Goal: Transaction & Acquisition: Obtain resource

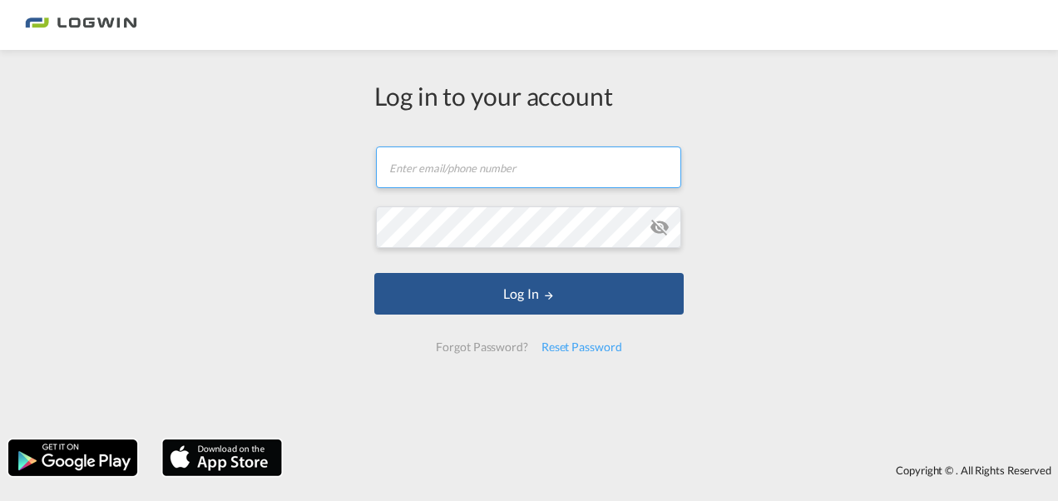
click at [442, 161] on input "text" at bounding box center [528, 167] width 305 height 42
paste input "Stefanoc1#"
type input "Stefanoc1#"
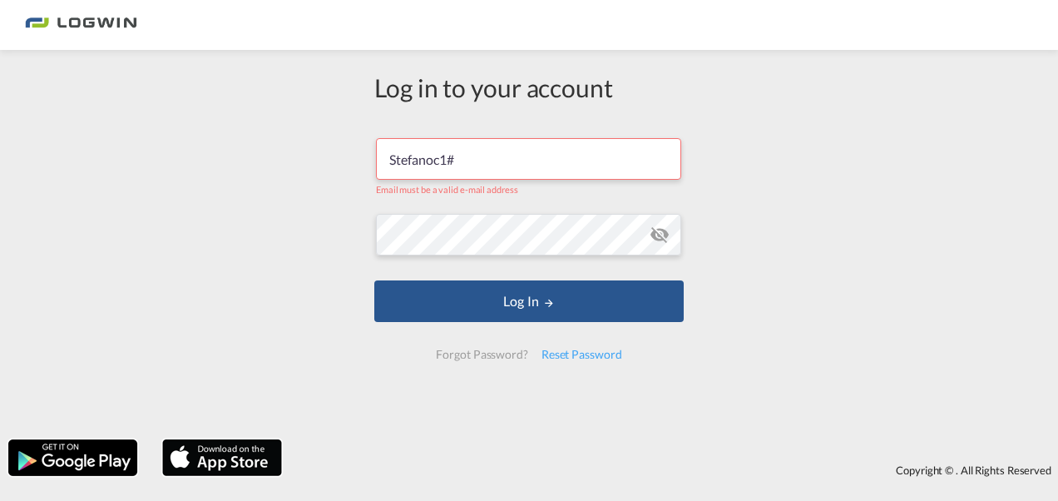
drag, startPoint x: 472, startPoint y: 155, endPoint x: 168, endPoint y: 143, distance: 304.6
click at [168, 144] on div "Log in to your account Stefanoc1# Email must be a valid e-mail address Log In F…" at bounding box center [529, 244] width 1058 height 373
click at [399, 158] on input "text" at bounding box center [528, 159] width 305 height 42
type input "[PERSON_NAME][EMAIL_ADDRESS][PERSON_NAME][DOMAIN_NAME]"
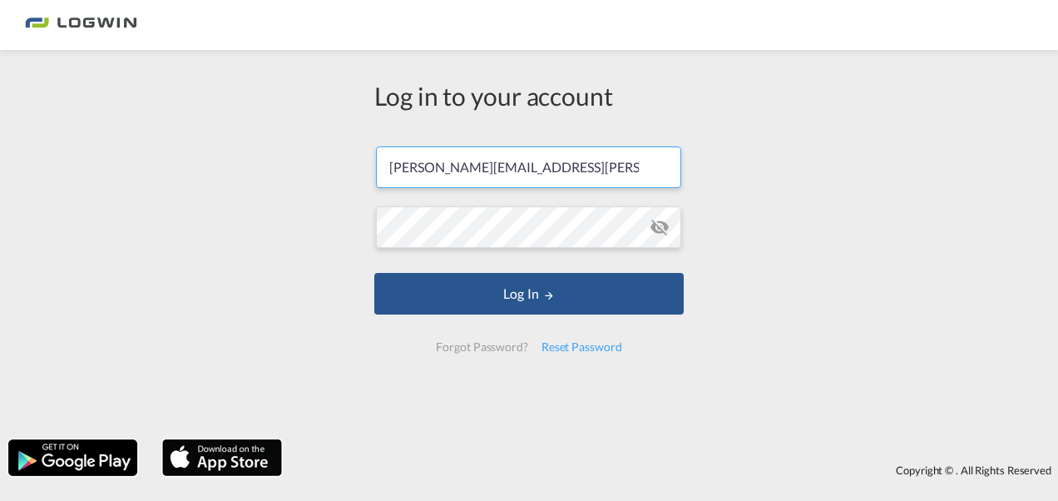
click at [479, 175] on input "[PERSON_NAME][EMAIL_ADDRESS][PERSON_NAME][DOMAIN_NAME]" at bounding box center [528, 167] width 305 height 42
drag, startPoint x: 615, startPoint y: 161, endPoint x: 275, endPoint y: 146, distance: 340.5
click at [275, 146] on div "Log in to your account [PERSON_NAME][EMAIL_ADDRESS][PERSON_NAME][DOMAIN_NAME] L…" at bounding box center [529, 244] width 1058 height 373
drag, startPoint x: 621, startPoint y: 169, endPoint x: 98, endPoint y: 188, distance: 523.5
click at [98, 188] on div "Log in to your account [PERSON_NAME][EMAIL_ADDRESS][PERSON_NAME][DOMAIN_NAME] L…" at bounding box center [529, 244] width 1058 height 373
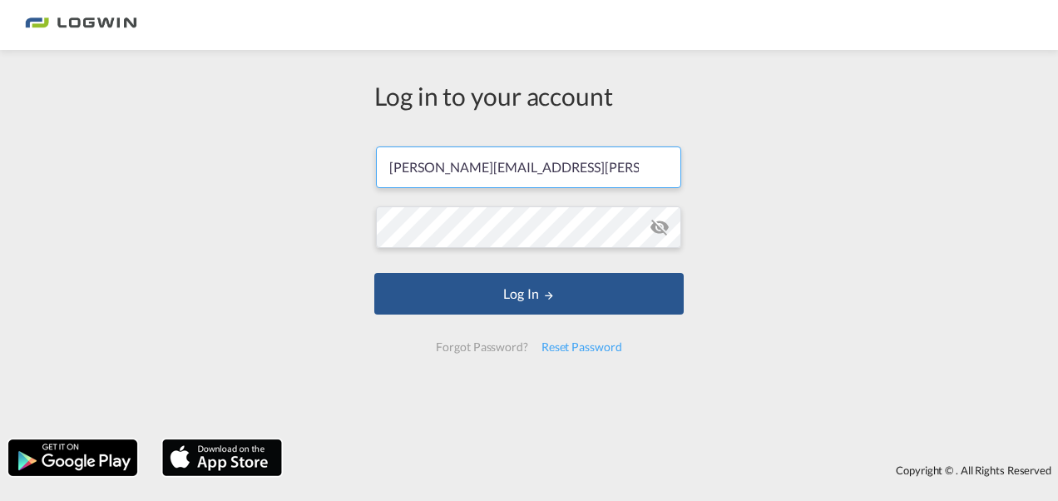
click at [439, 171] on input "[PERSON_NAME][EMAIL_ADDRESS][PERSON_NAME][DOMAIN_NAME]" at bounding box center [528, 167] width 305 height 42
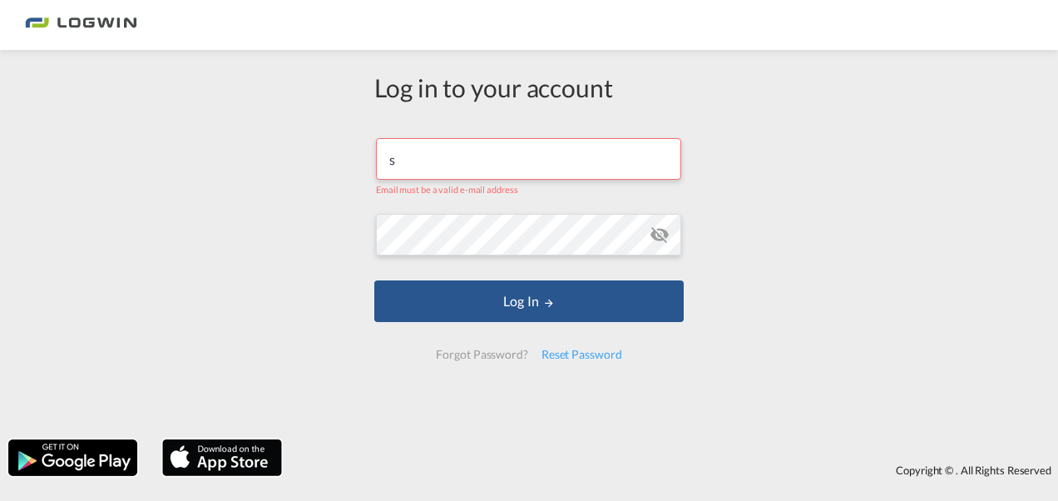
click at [451, 170] on input "s" at bounding box center [528, 159] width 305 height 42
type input "[PERSON_NAME][EMAIL_ADDRESS][DOMAIN_NAME]"
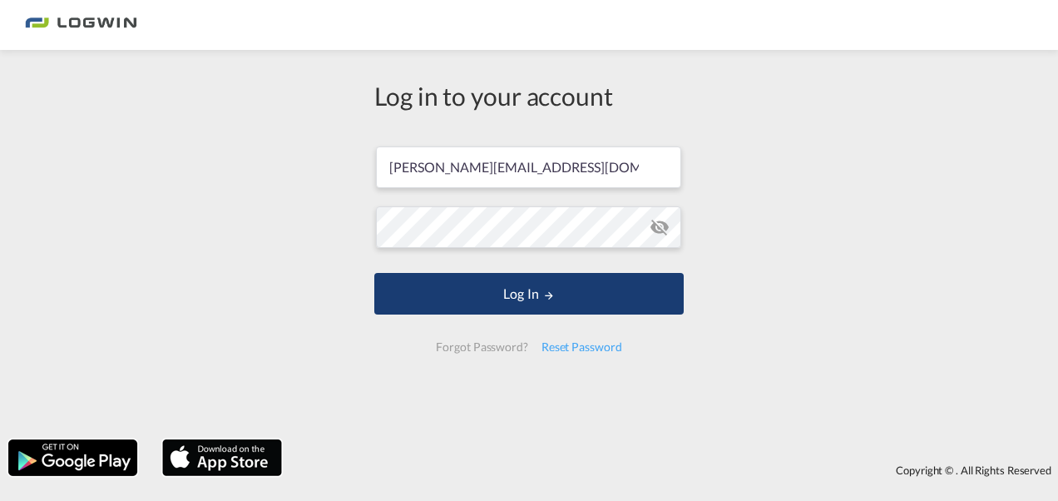
click at [433, 304] on button "Log In" at bounding box center [528, 294] width 309 height 42
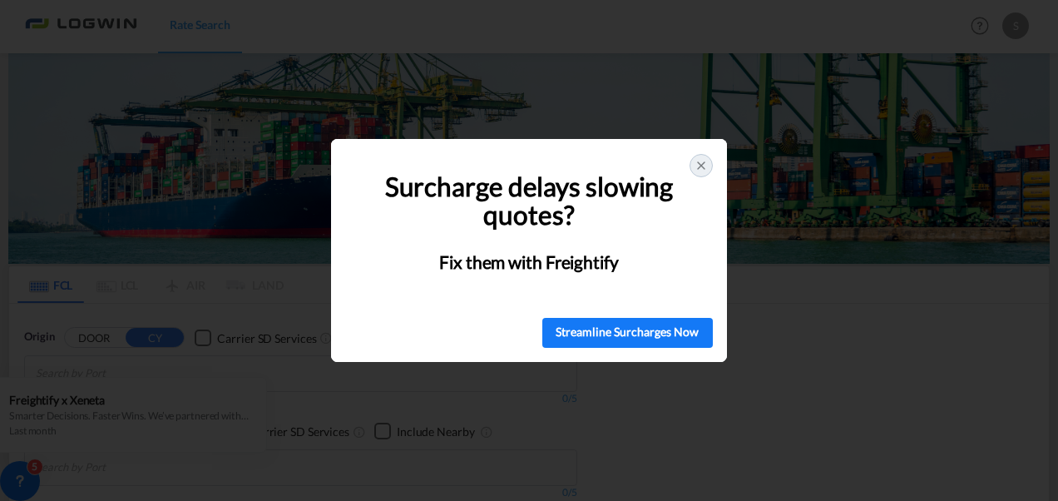
click at [699, 166] on icon at bounding box center [701, 165] width 7 height 7
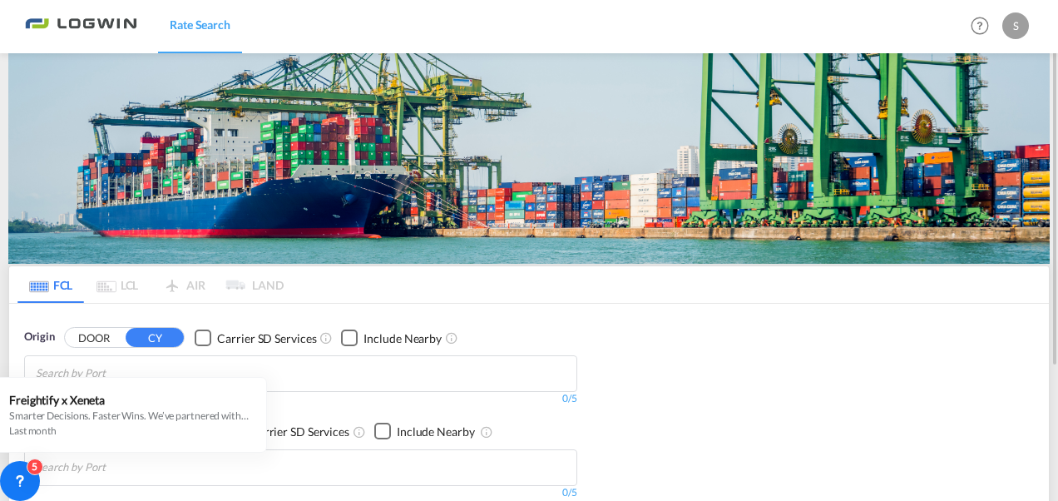
click at [143, 190] on img at bounding box center [528, 158] width 1041 height 210
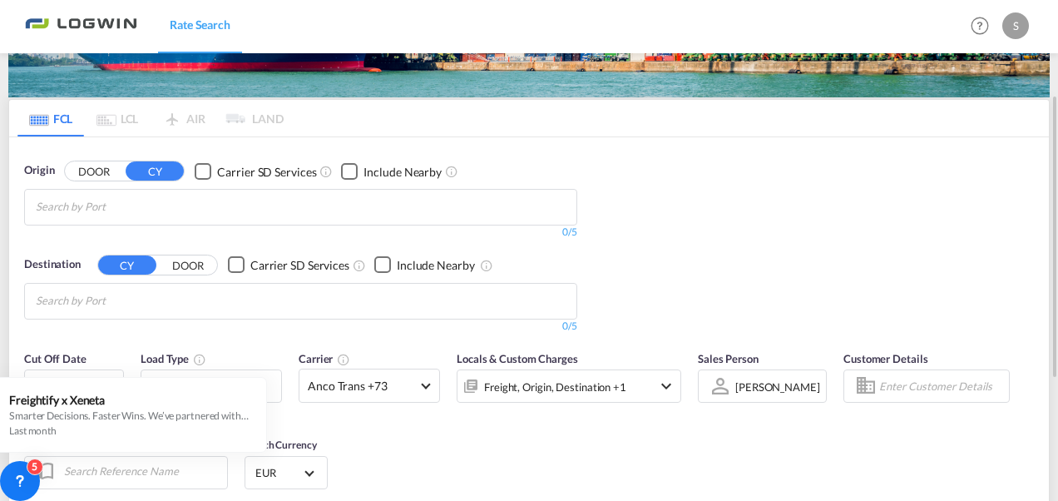
click at [138, 218] on md-autocomplete-wrap "Chips container with autocompletion. Enter the text area, type text to search, …" at bounding box center [115, 207] width 158 height 27
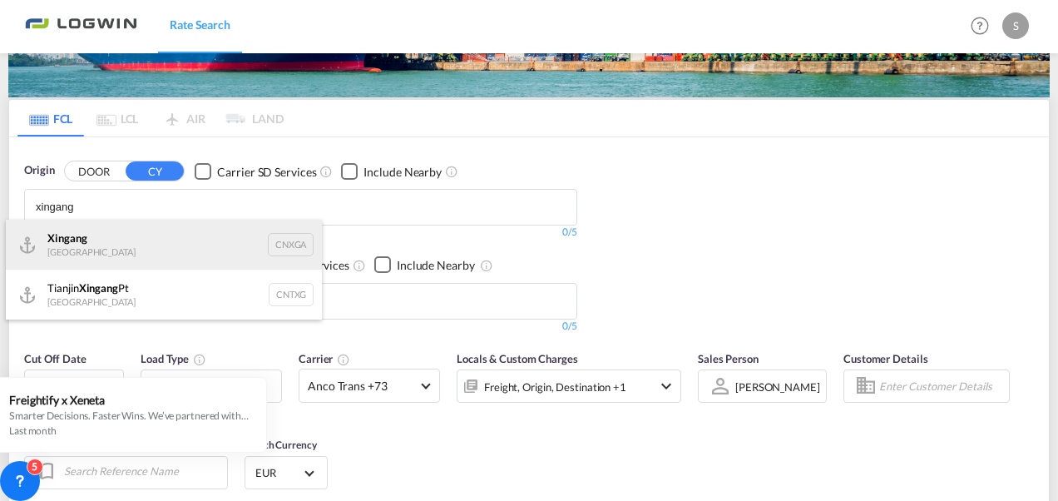
type input "xingang"
click at [193, 240] on div "Xingang [GEOGRAPHIC_DATA] CNXGA" at bounding box center [164, 245] width 316 height 50
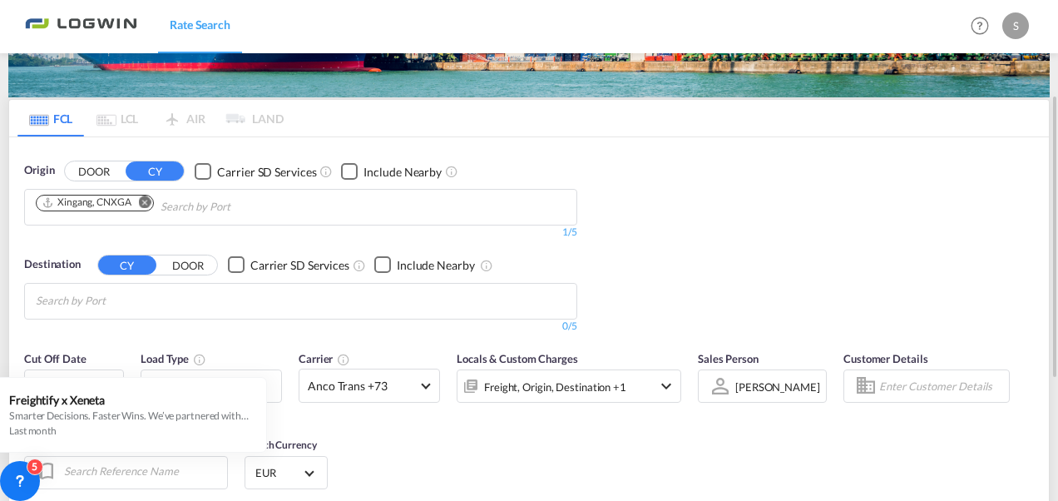
click at [116, 299] on input "Chips input." at bounding box center [115, 301] width 158 height 27
click at [116, 309] on input "Chips input." at bounding box center [115, 301] width 158 height 27
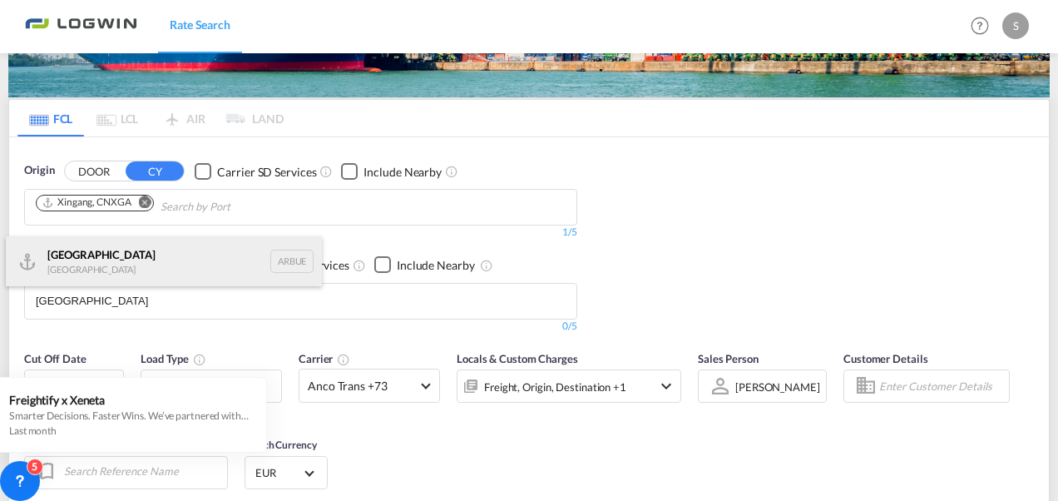
type input "[GEOGRAPHIC_DATA]"
click at [115, 263] on div "[GEOGRAPHIC_DATA] [GEOGRAPHIC_DATA] [GEOGRAPHIC_DATA]" at bounding box center [164, 261] width 316 height 50
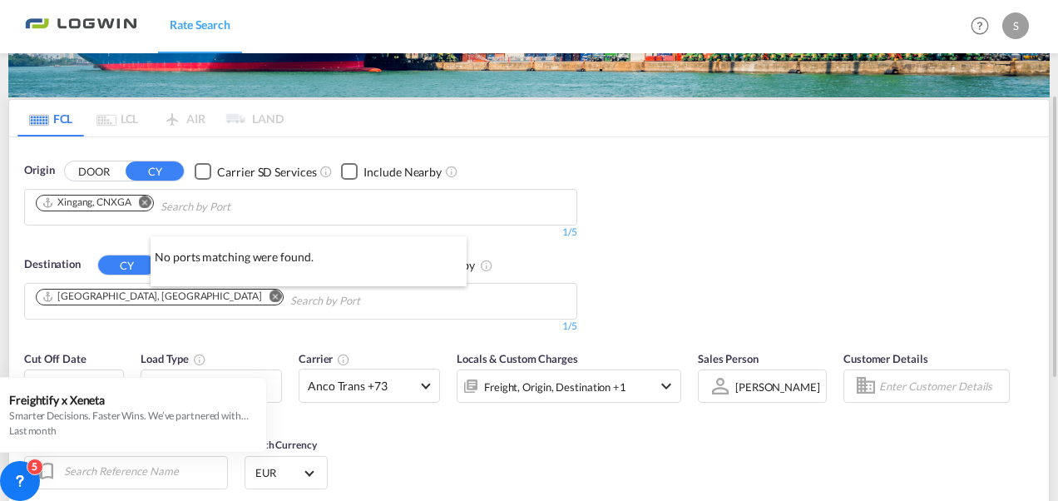
click at [807, 234] on div at bounding box center [529, 250] width 1058 height 501
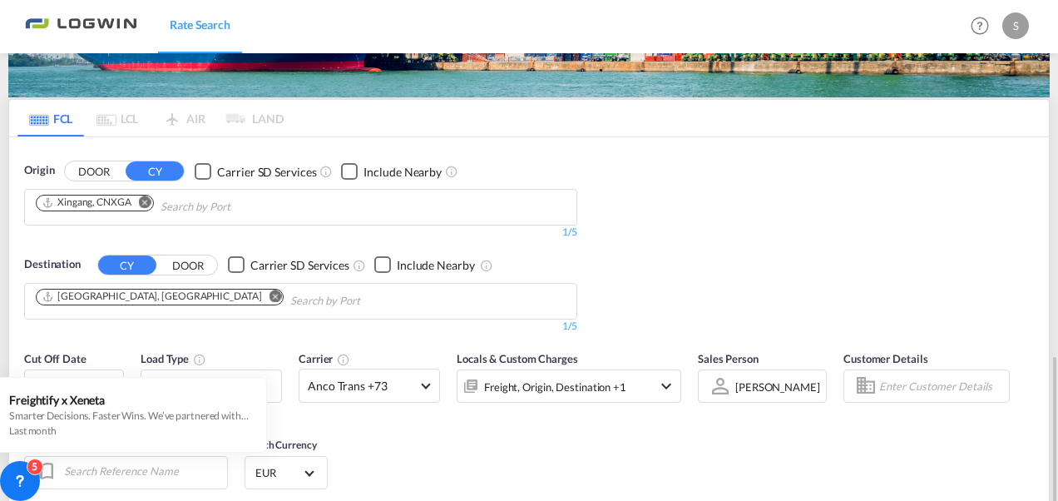
scroll to position [333, 0]
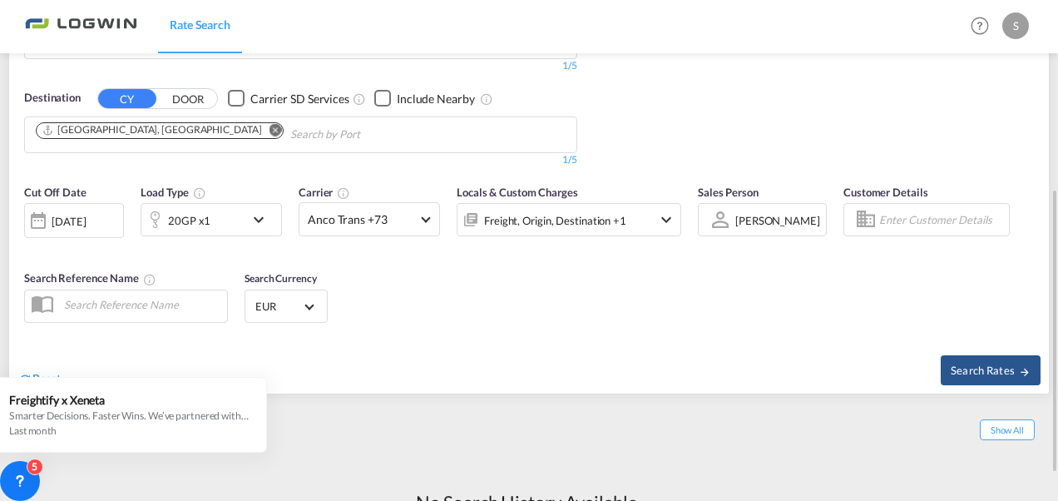
click at [255, 216] on md-icon "icon-chevron-down" at bounding box center [263, 220] width 28 height 20
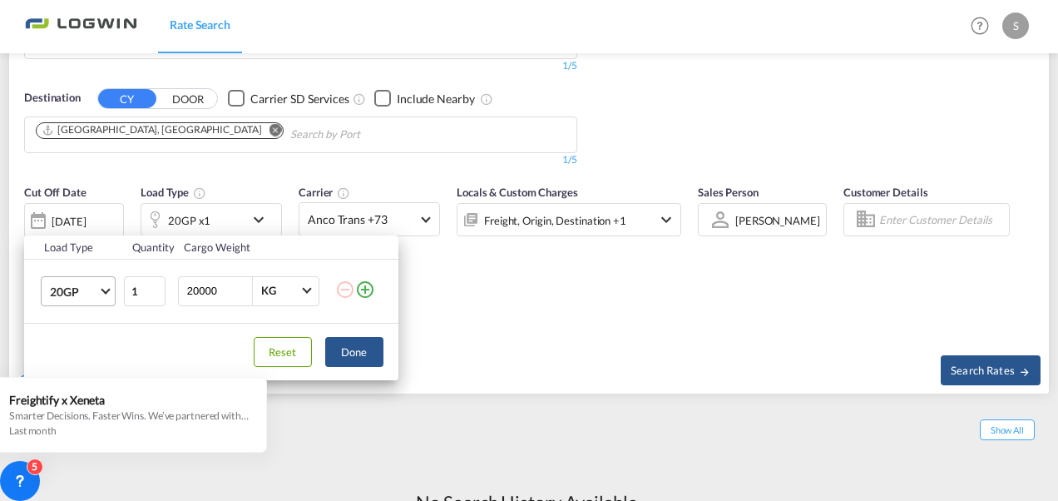
click at [94, 294] on span "20GP" at bounding box center [74, 292] width 48 height 17
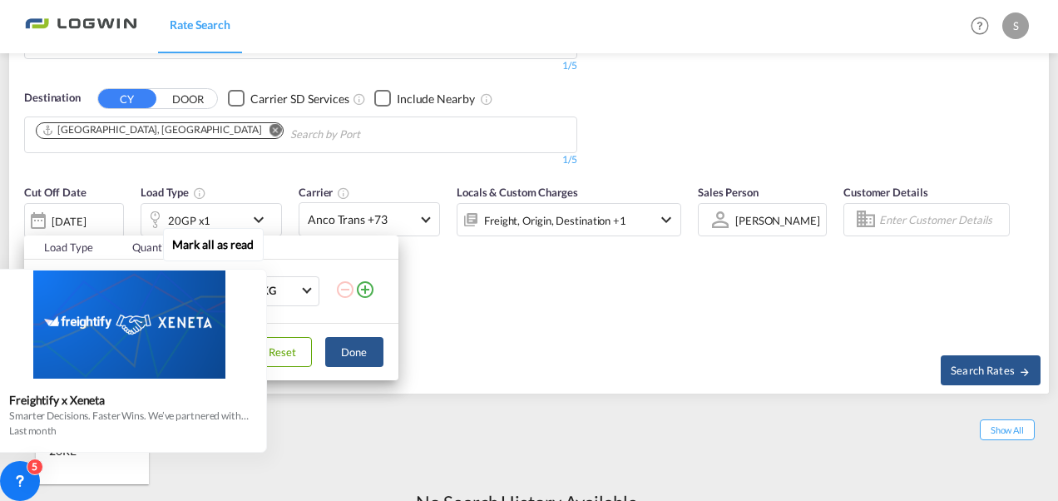
click at [92, 368] on div at bounding box center [129, 324] width 273 height 108
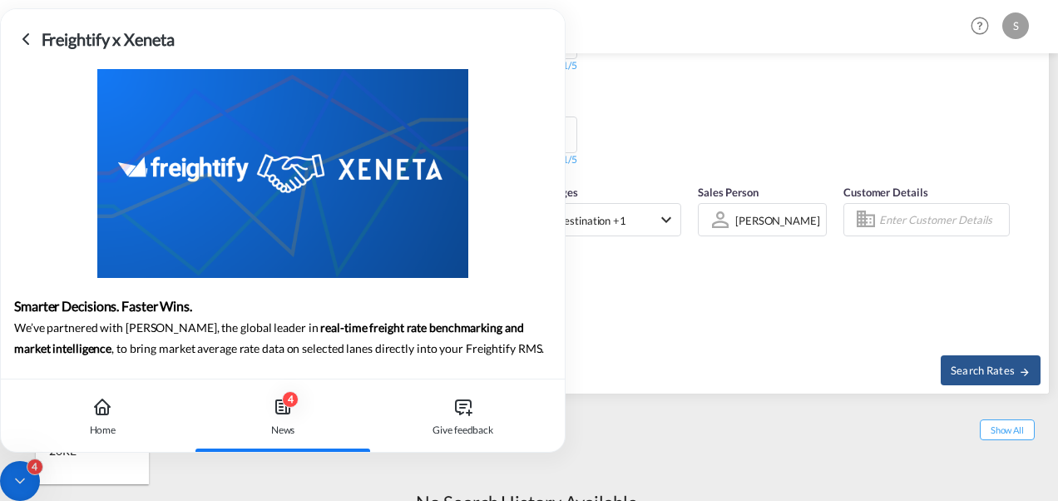
click at [655, 298] on md-backdrop at bounding box center [529, 250] width 1058 height 501
click at [106, 413] on icon at bounding box center [102, 407] width 20 height 20
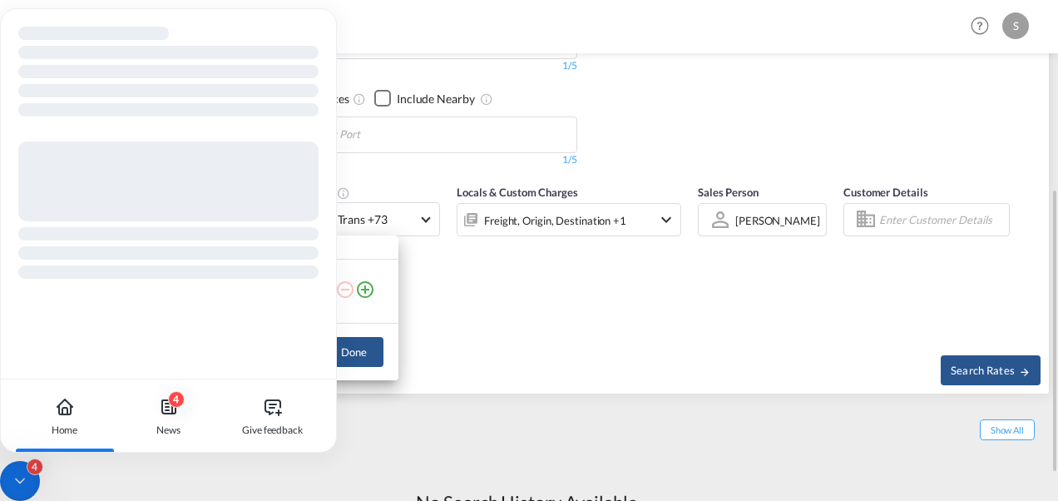
click at [479, 329] on div "Load Type Quantity Cargo Weight 20GP 1 20000 KG KG Load type addition is restri…" at bounding box center [529, 250] width 1058 height 501
click at [514, 343] on div "Reset" at bounding box center [275, 366] width 516 height 46
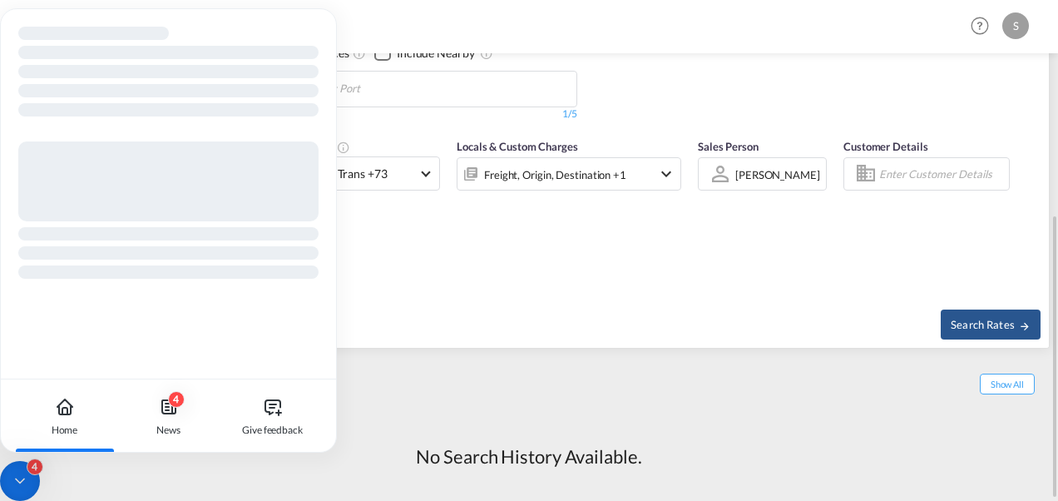
click at [579, 226] on div "Cut Off Date [DATE] [DATE] Load Type 20GP x1 Carrier Anco Trans +73 Online Rate…" at bounding box center [529, 211] width 1040 height 162
click at [578, 226] on div "Cut Off Date [DATE] [DATE] Load Type 20GP x1 Carrier Anco Trans +73 Online Rate…" at bounding box center [529, 211] width 1040 height 162
click at [157, 418] on div "4 News" at bounding box center [168, 415] width 92 height 73
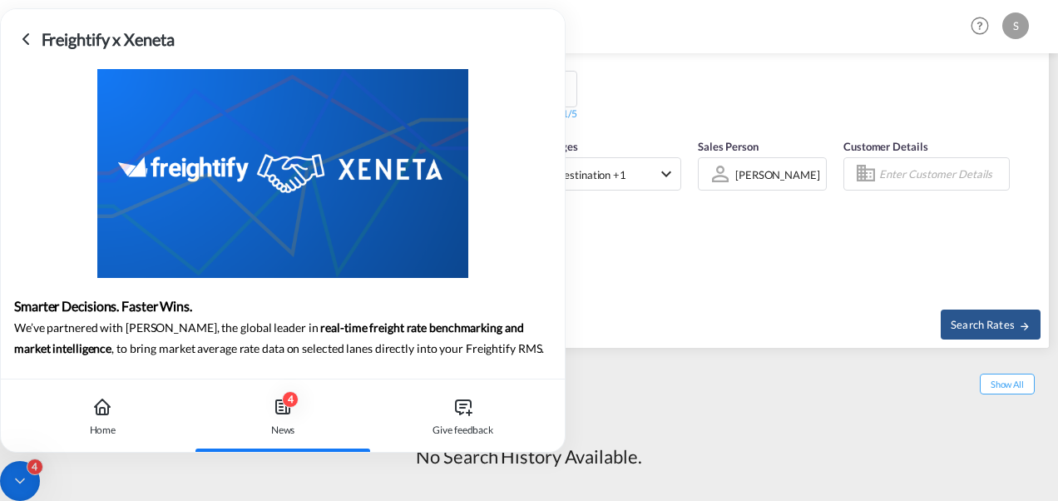
click at [20, 468] on div "4" at bounding box center [20, 481] width 40 height 40
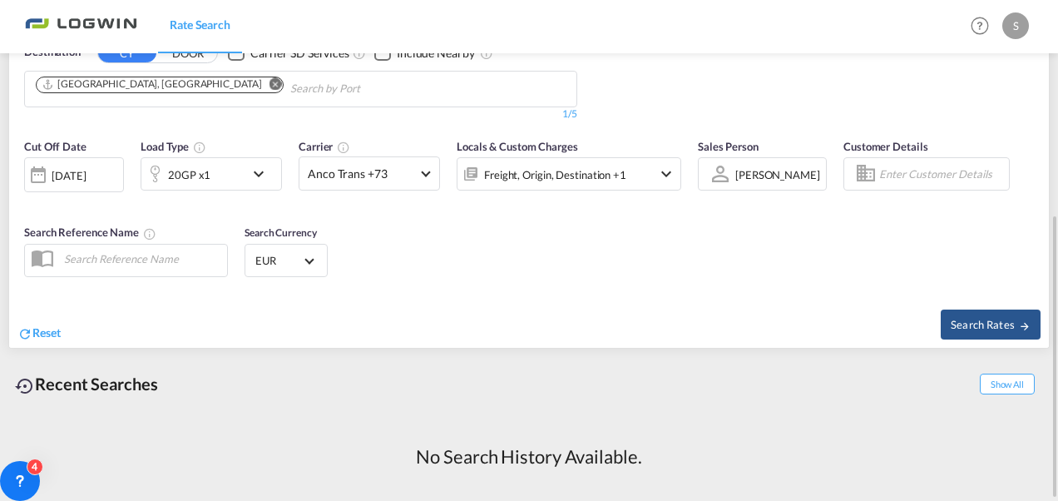
click at [271, 171] on md-icon "icon-chevron-down" at bounding box center [263, 174] width 28 height 20
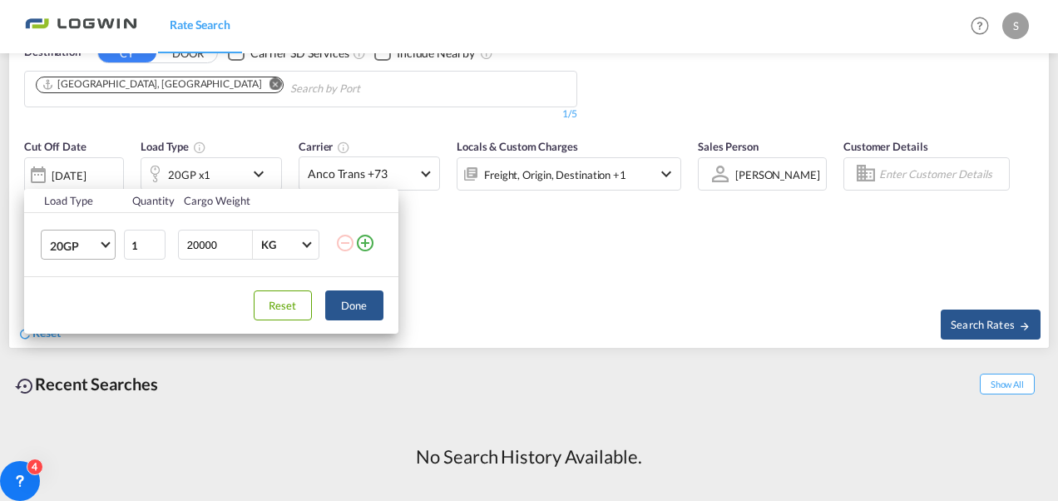
click at [106, 241] on span "Choose: \a20GP" at bounding box center [105, 243] width 9 height 9
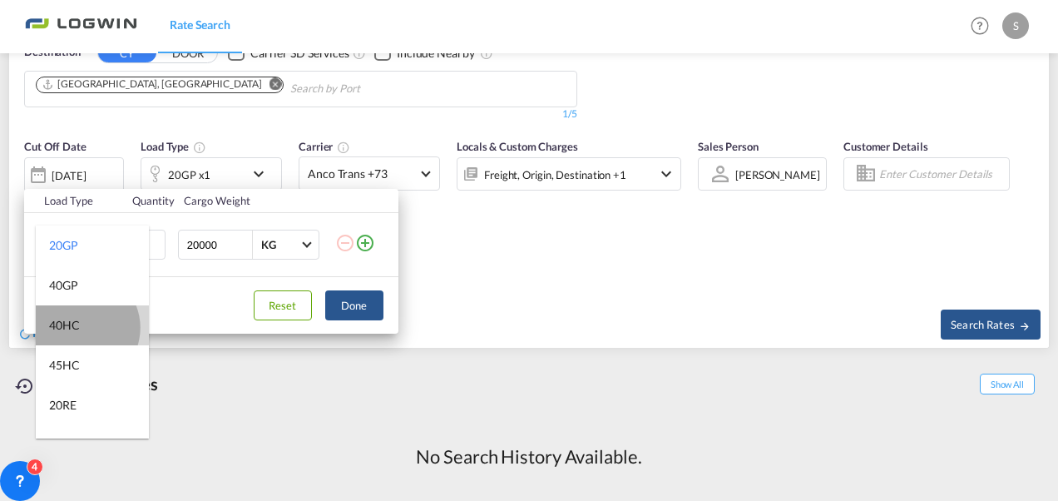
click at [81, 328] on md-option "40HC" at bounding box center [92, 325] width 113 height 40
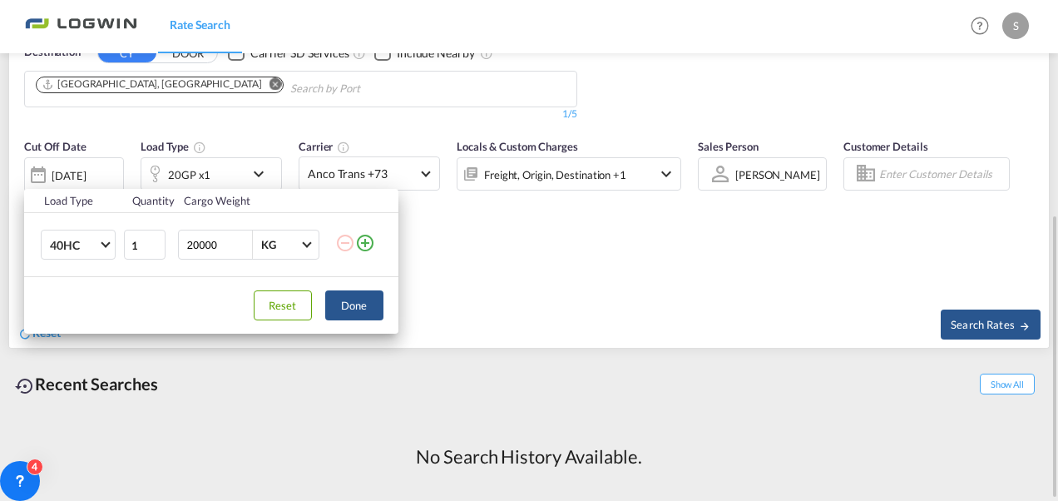
click at [368, 309] on button "Done" at bounding box center [354, 305] width 58 height 30
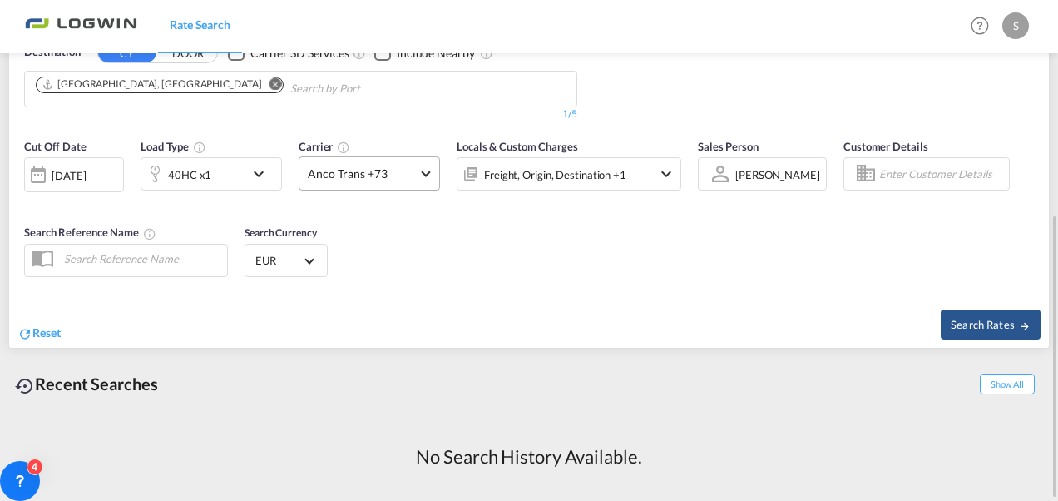
click at [419, 175] on md-select-value "Anco Trans +73" at bounding box center [369, 173] width 140 height 32
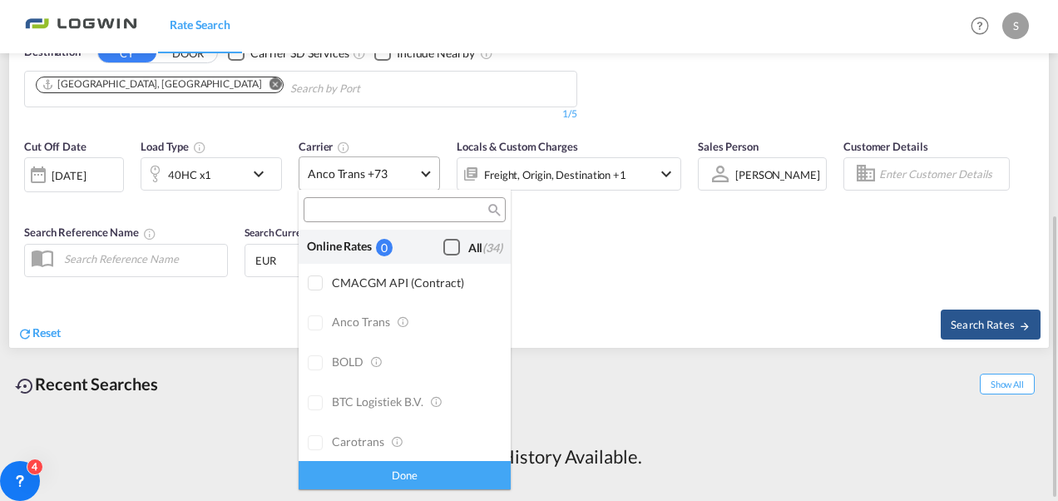
scroll to position [1337, 0]
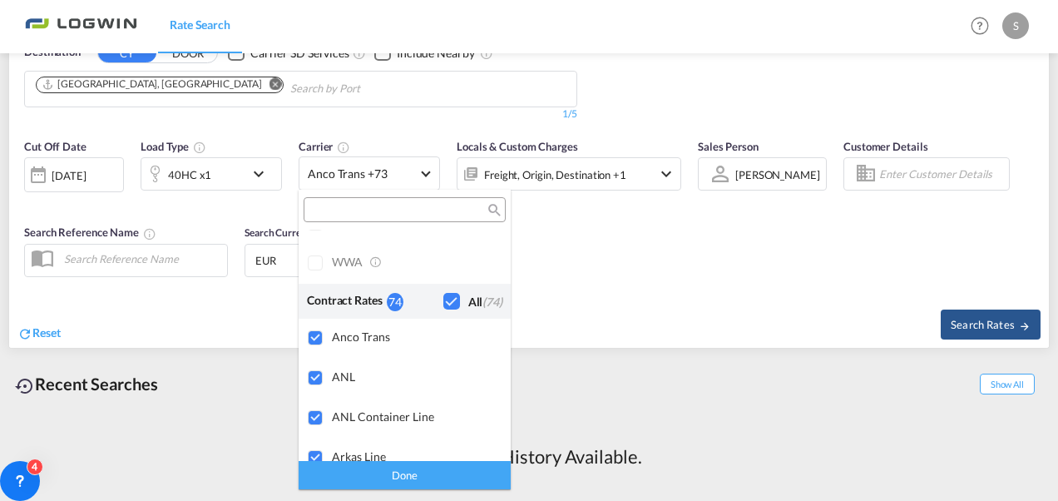
click at [620, 279] on md-backdrop at bounding box center [529, 250] width 1058 height 501
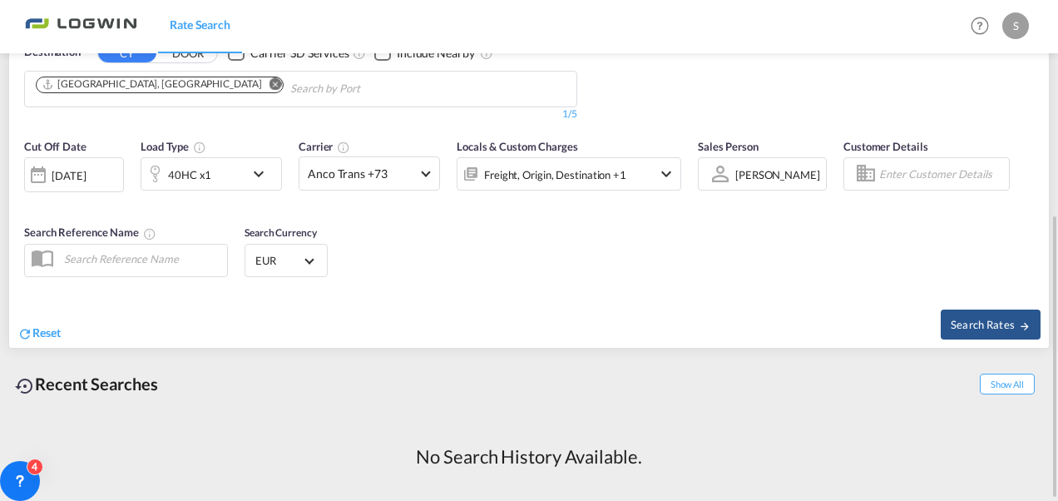
click at [634, 177] on div "Freight, Origin, Destination +1" at bounding box center [546, 173] width 178 height 33
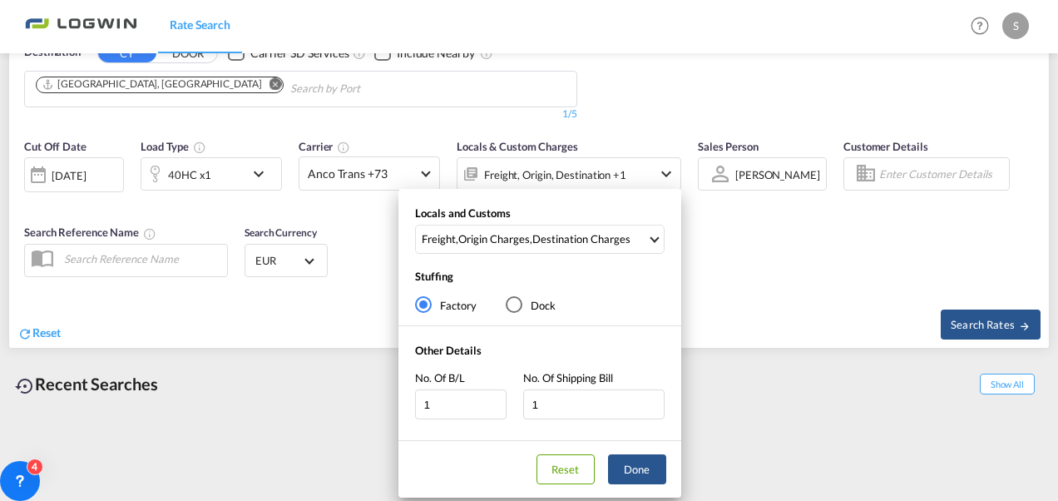
click at [741, 266] on div "Locals and Customs Freight , Origin Charges , Destination Charges Clear All Sel…" at bounding box center [529, 250] width 1058 height 501
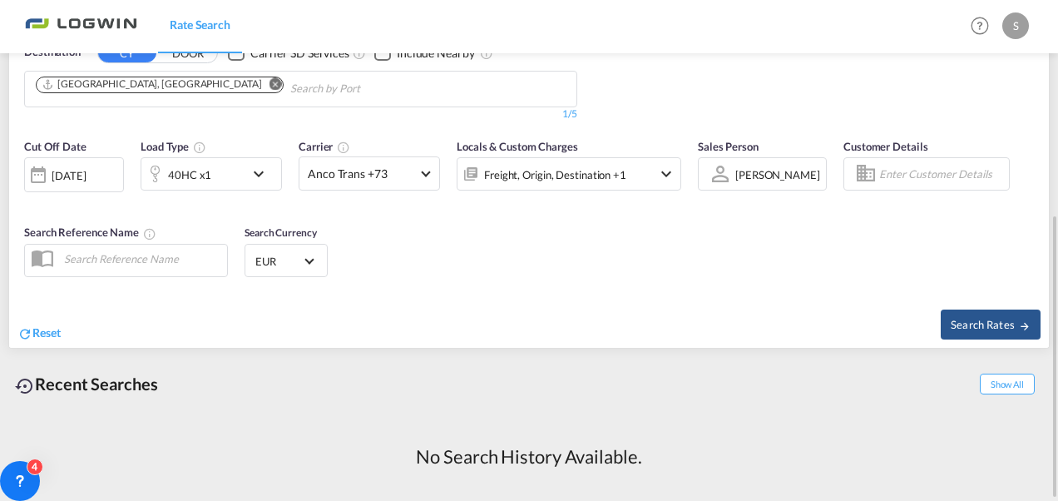
click at [313, 262] on md-select-value "EUR" at bounding box center [286, 260] width 65 height 23
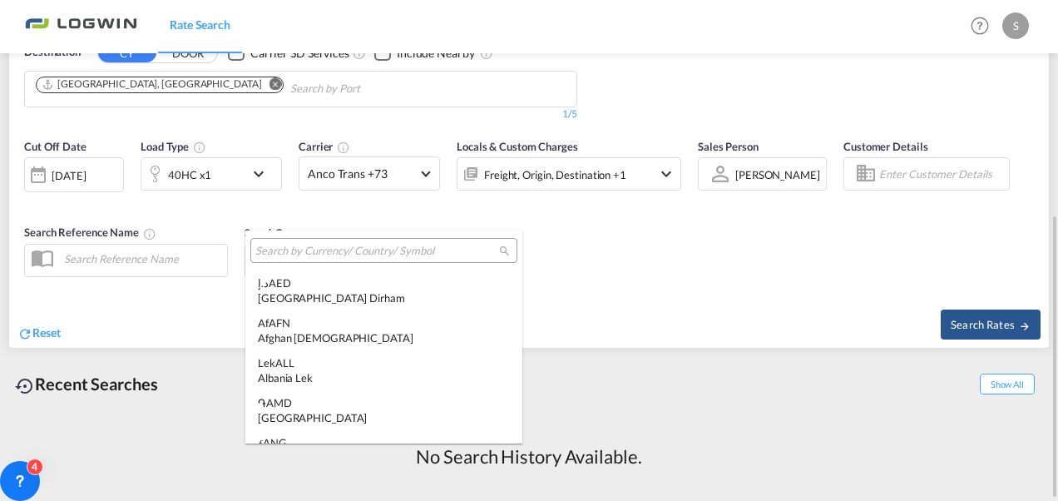
scroll to position [1670, 0]
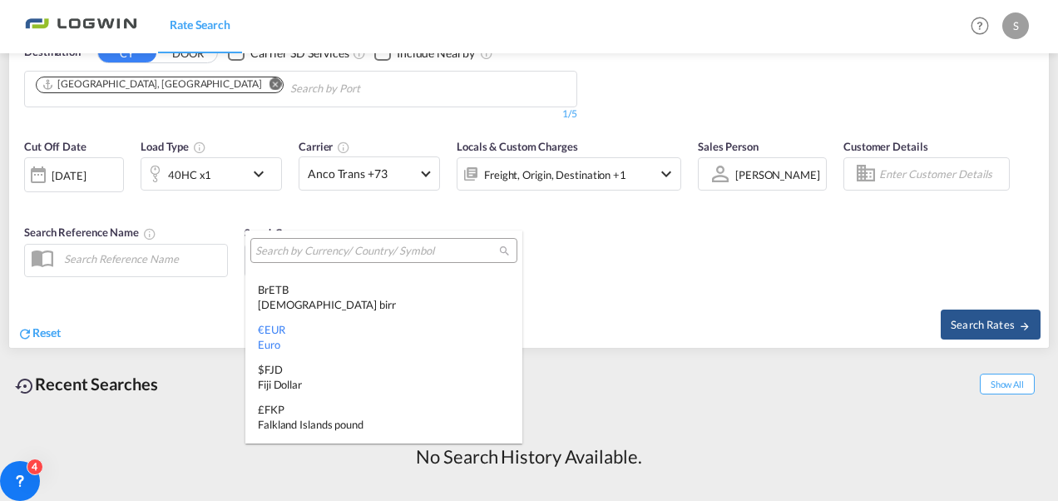
click at [539, 304] on md-backdrop at bounding box center [529, 250] width 1058 height 501
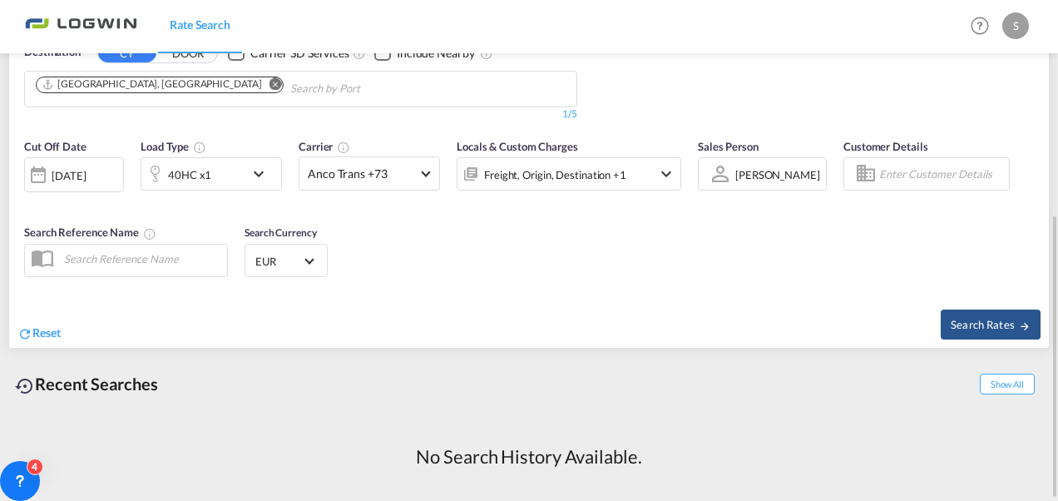
click at [311, 258] on span "Select Currency: € EUREuro" at bounding box center [308, 259] width 9 height 9
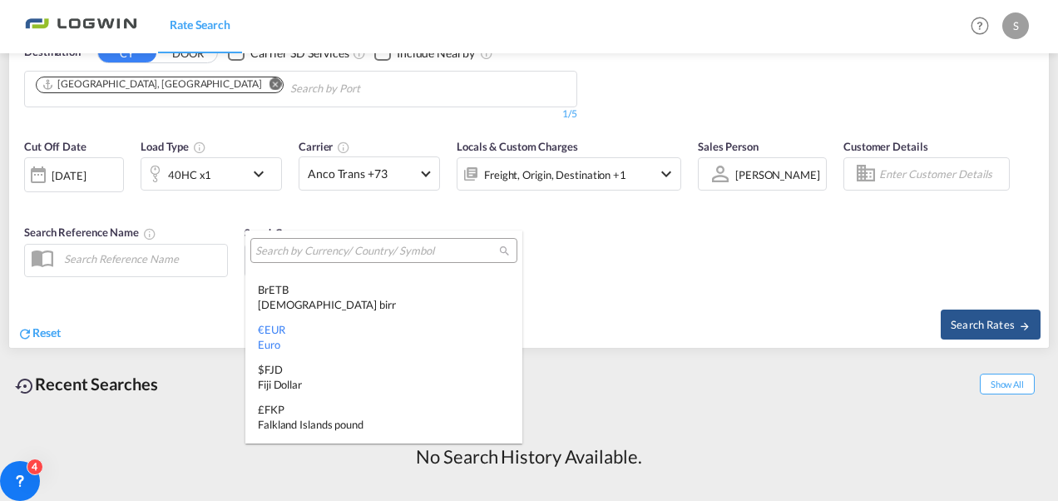
click at [334, 255] on input "search" at bounding box center [377, 251] width 244 height 15
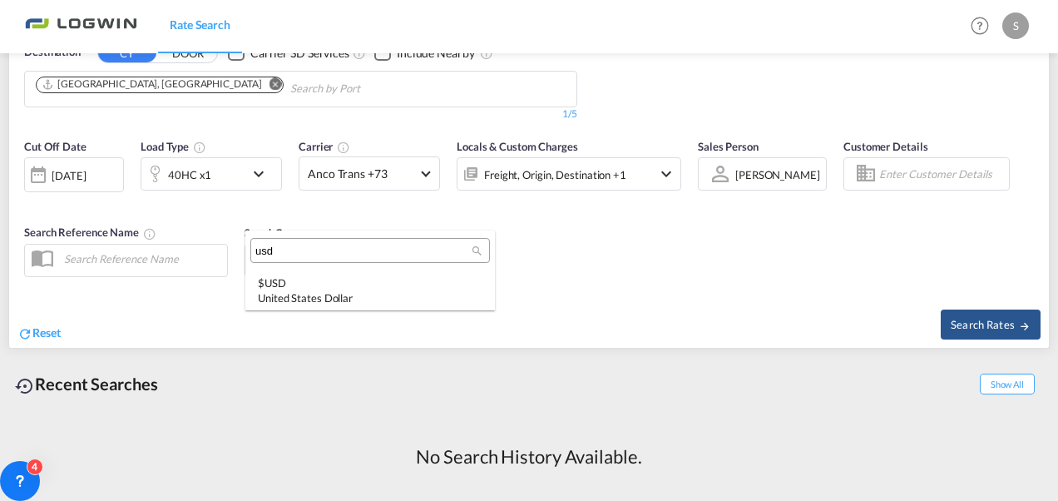
scroll to position [0, 0]
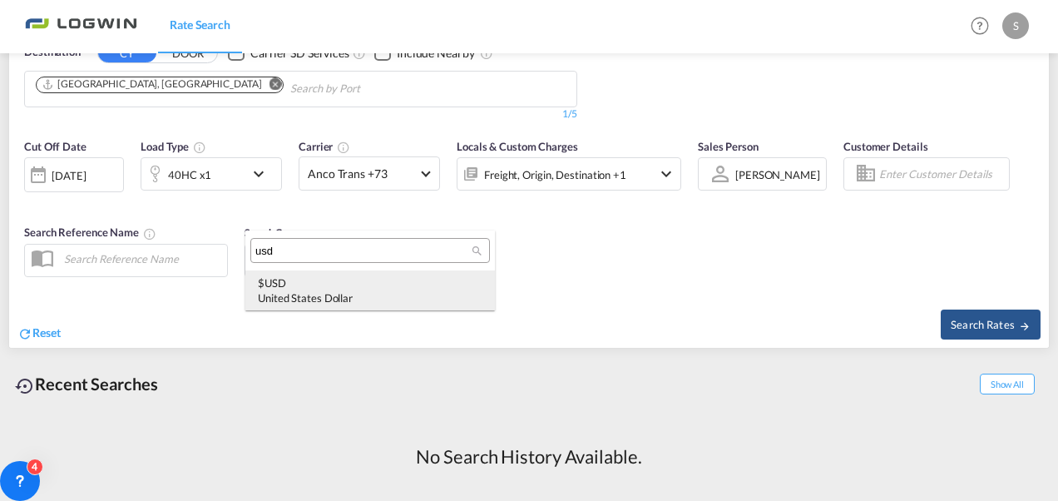
type input "usd"
click at [319, 285] on div "$ USD United States Dollar" at bounding box center [370, 290] width 225 height 30
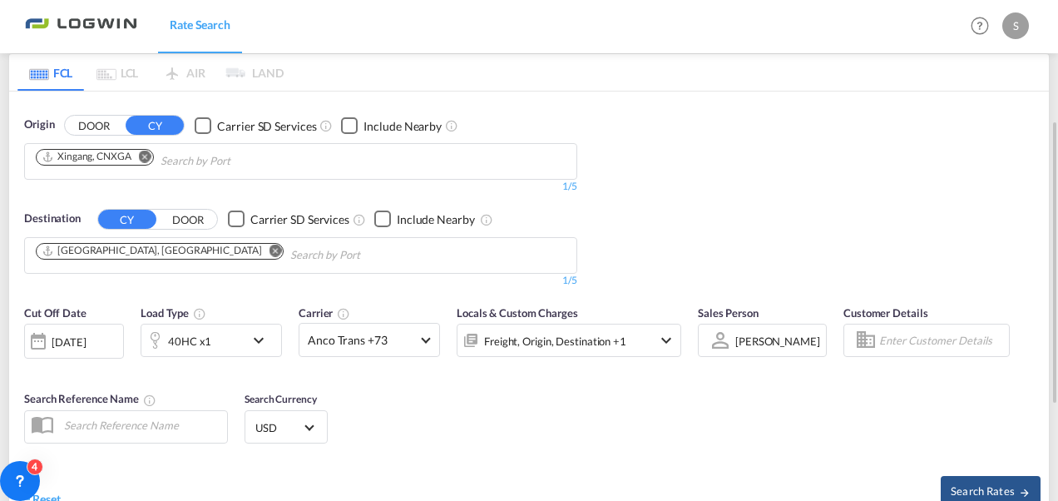
scroll to position [378, 0]
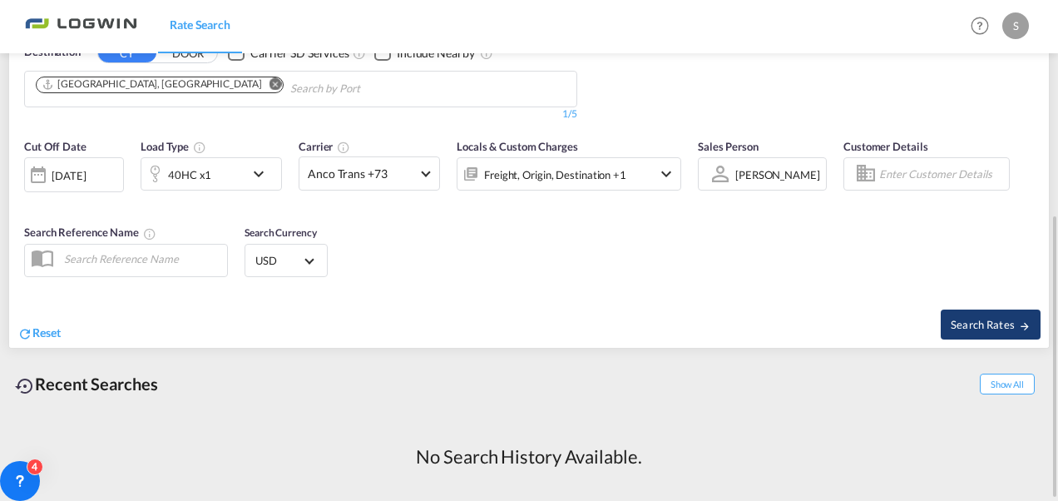
click at [995, 324] on span "Search Rates" at bounding box center [991, 324] width 80 height 13
type input "CNXGA to ARBUE / [DATE]"
